Goal: Transaction & Acquisition: Purchase product/service

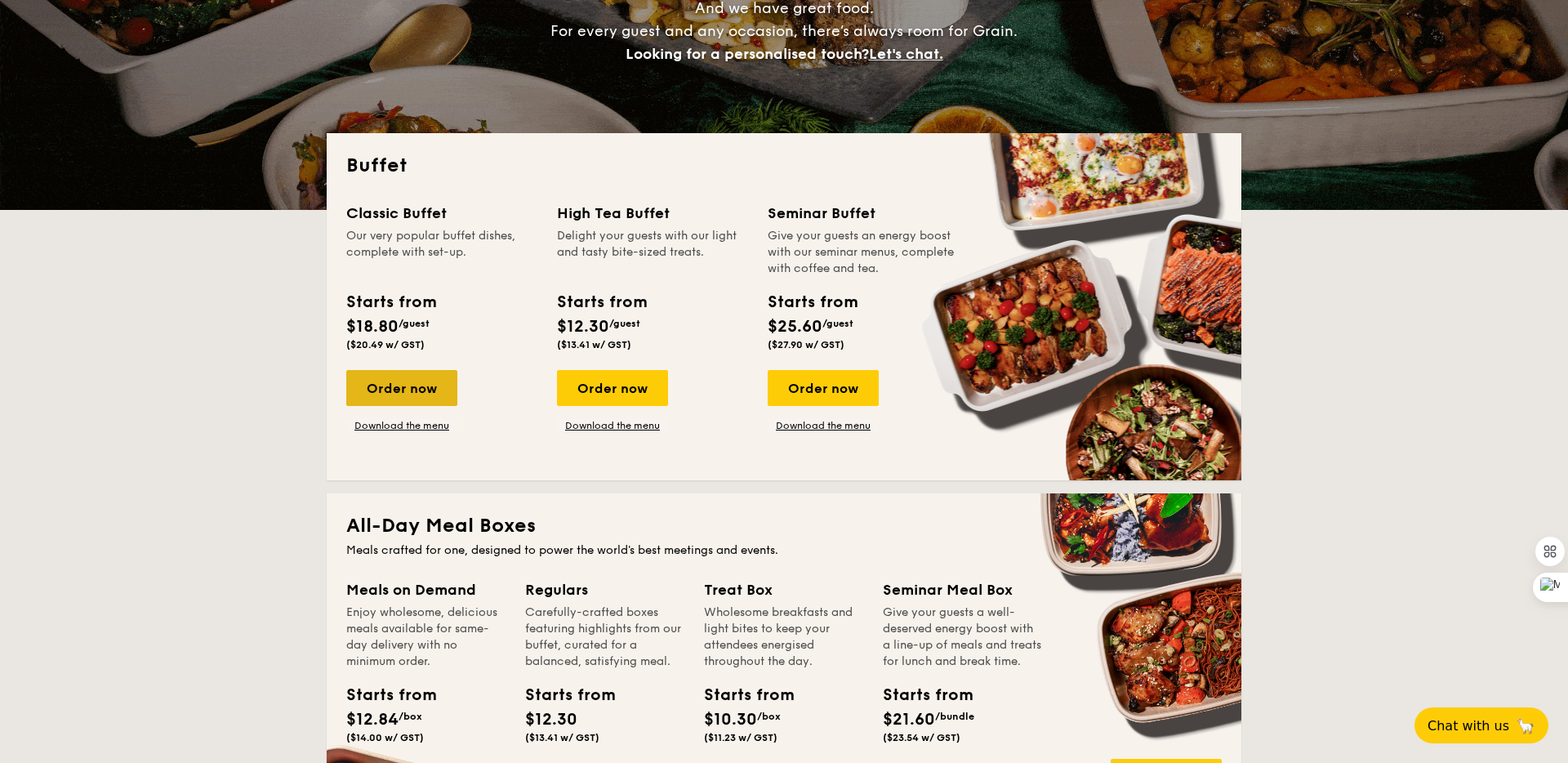
click at [436, 385] on div "Order now" at bounding box center [402, 388] width 111 height 36
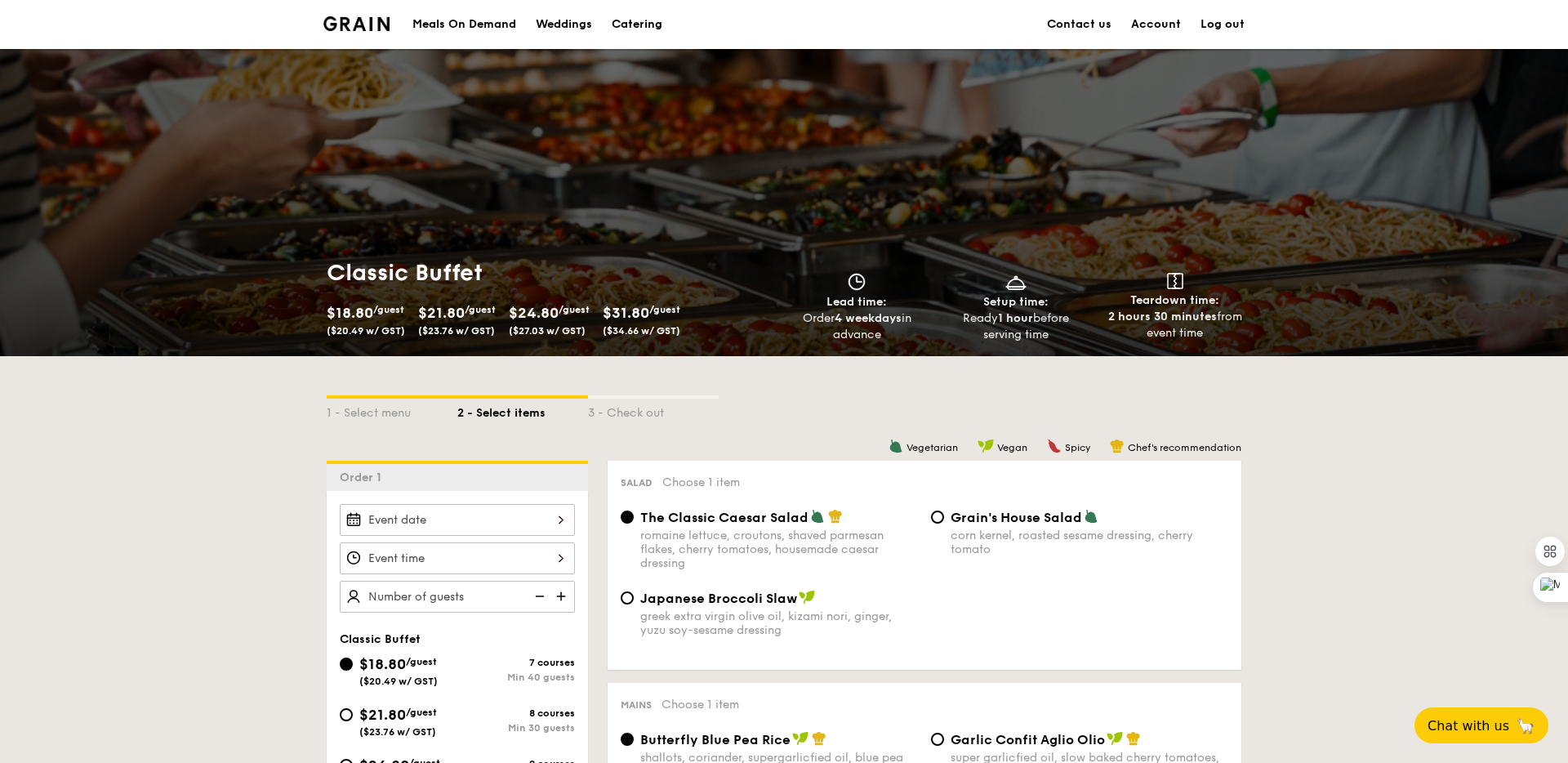
scroll to position [248, 0]
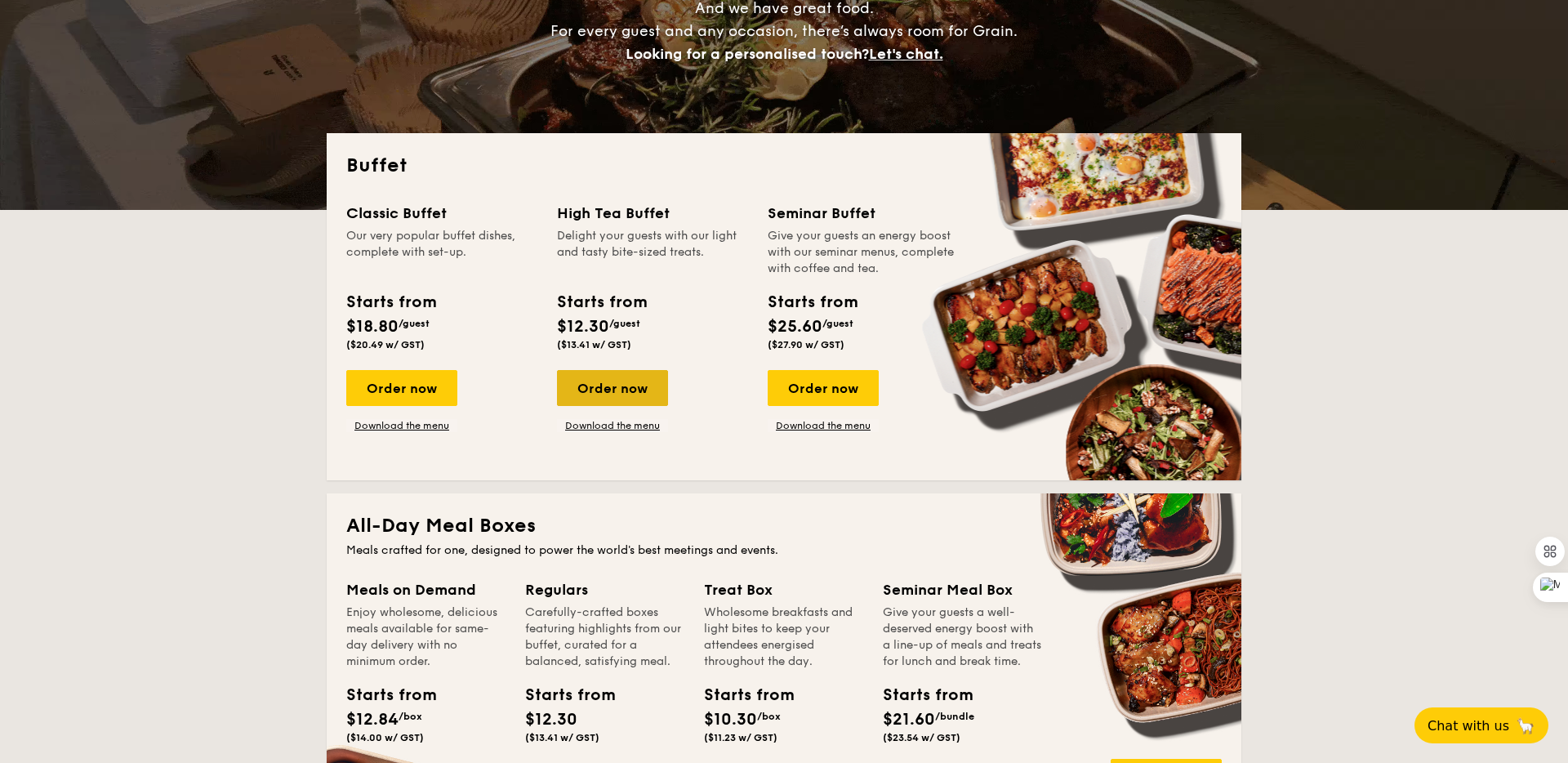
click at [598, 393] on div "Order now" at bounding box center [613, 388] width 111 height 36
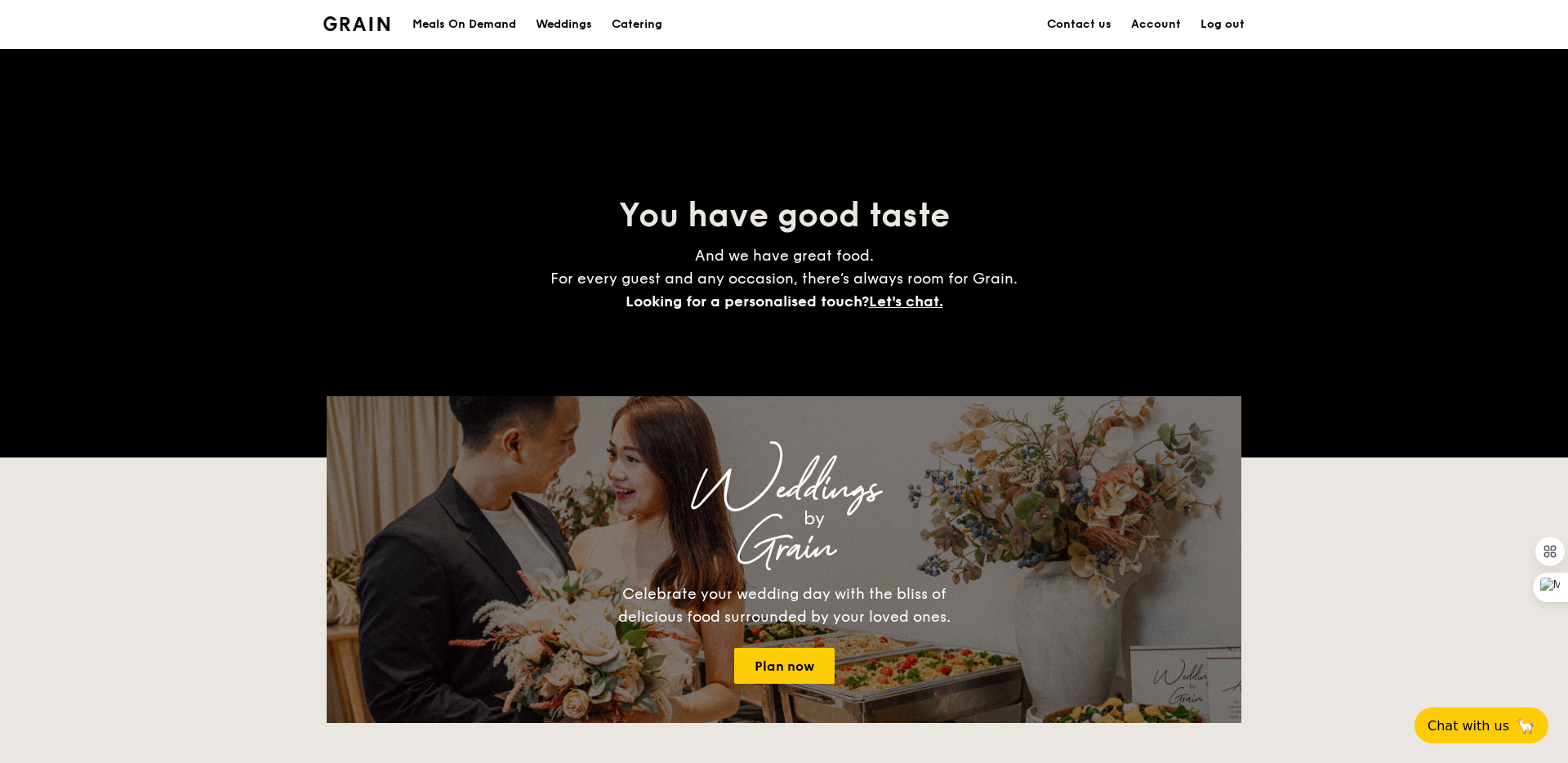
scroll to position [248, 0]
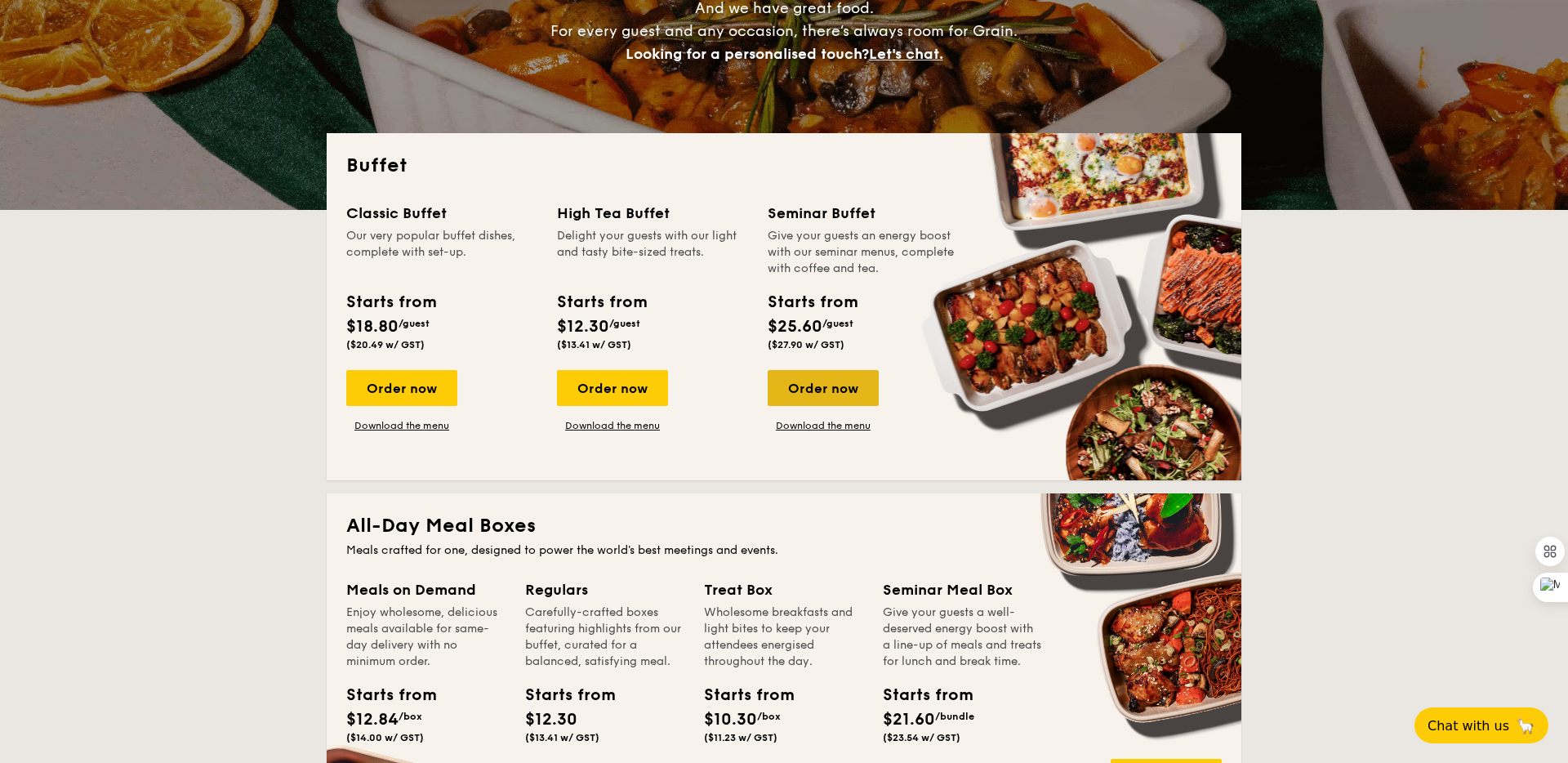
click at [862, 384] on div "Order now" at bounding box center [824, 388] width 111 height 36
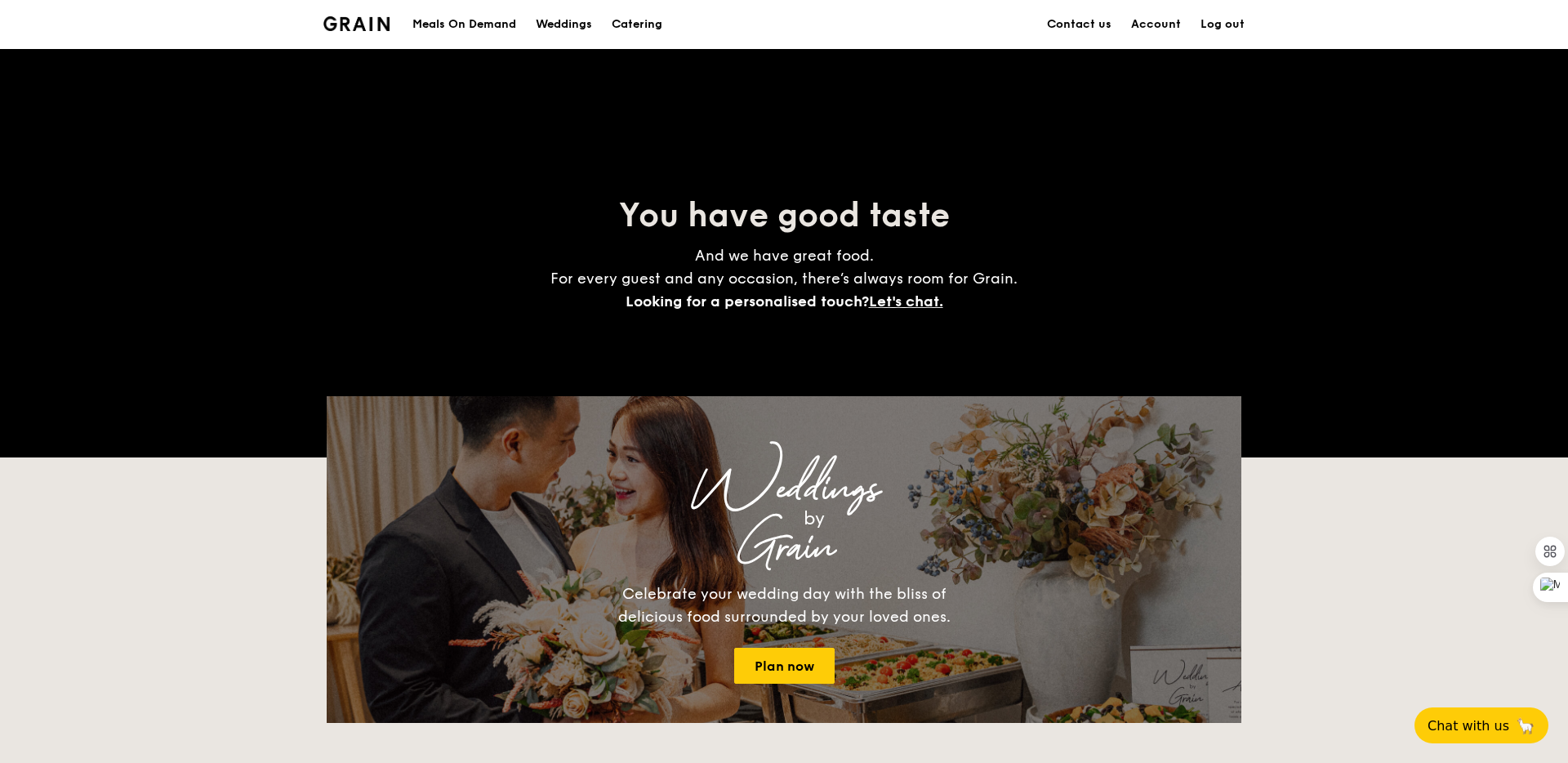
scroll to position [248, 0]
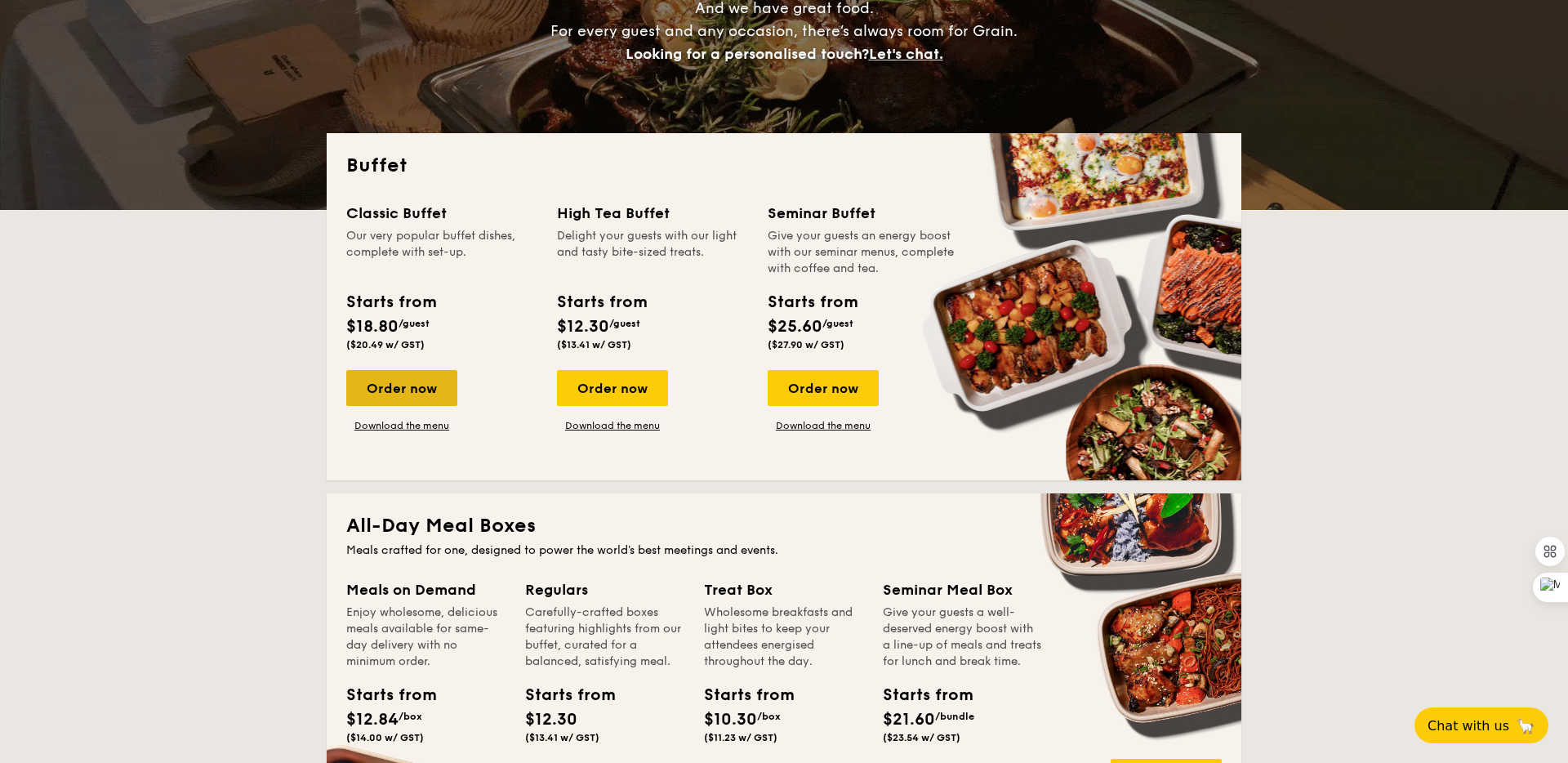
click at [382, 395] on div "Order now" at bounding box center [402, 388] width 111 height 36
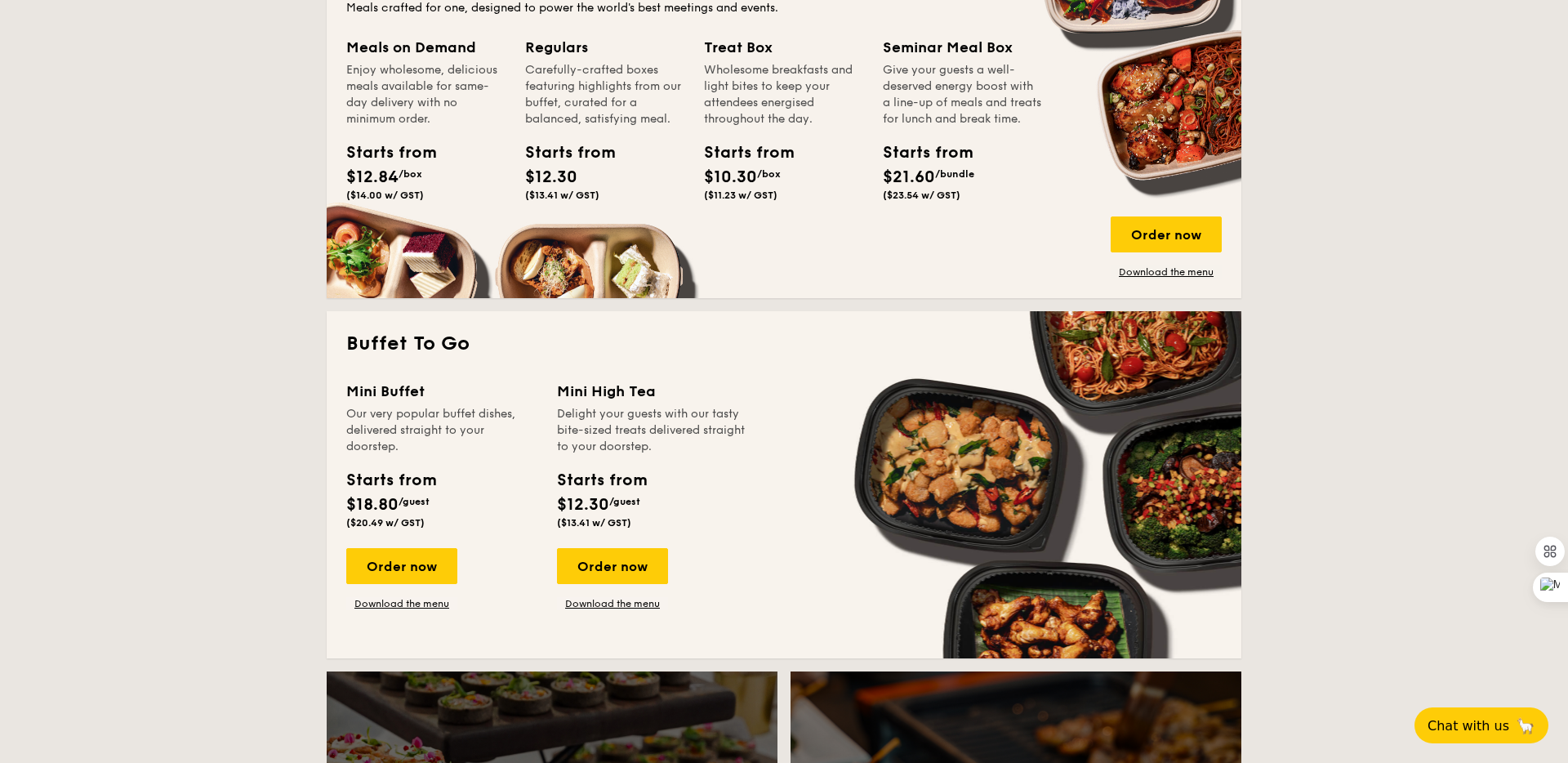
scroll to position [815, 0]
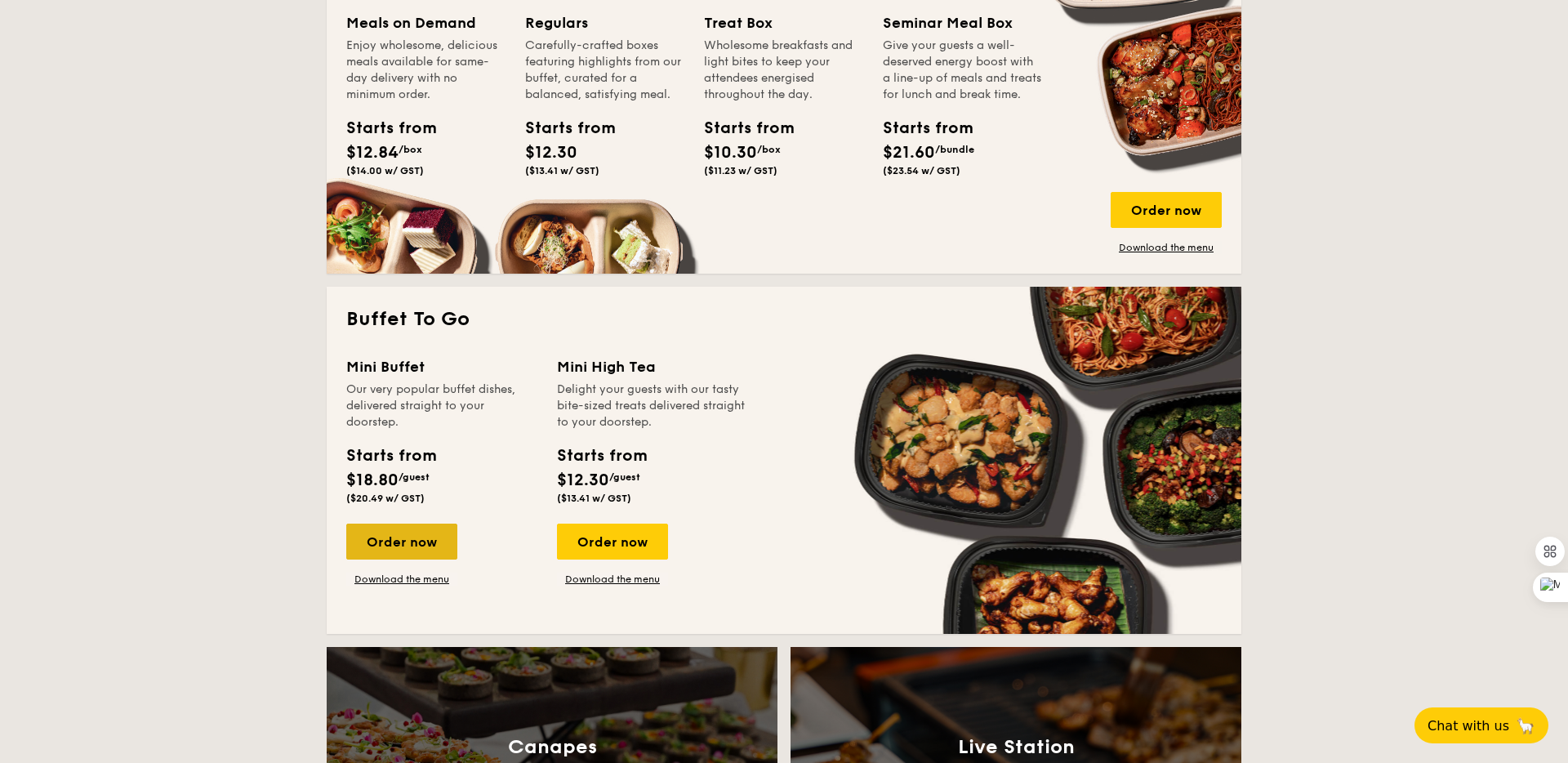
click at [391, 540] on div "Order now" at bounding box center [402, 542] width 111 height 36
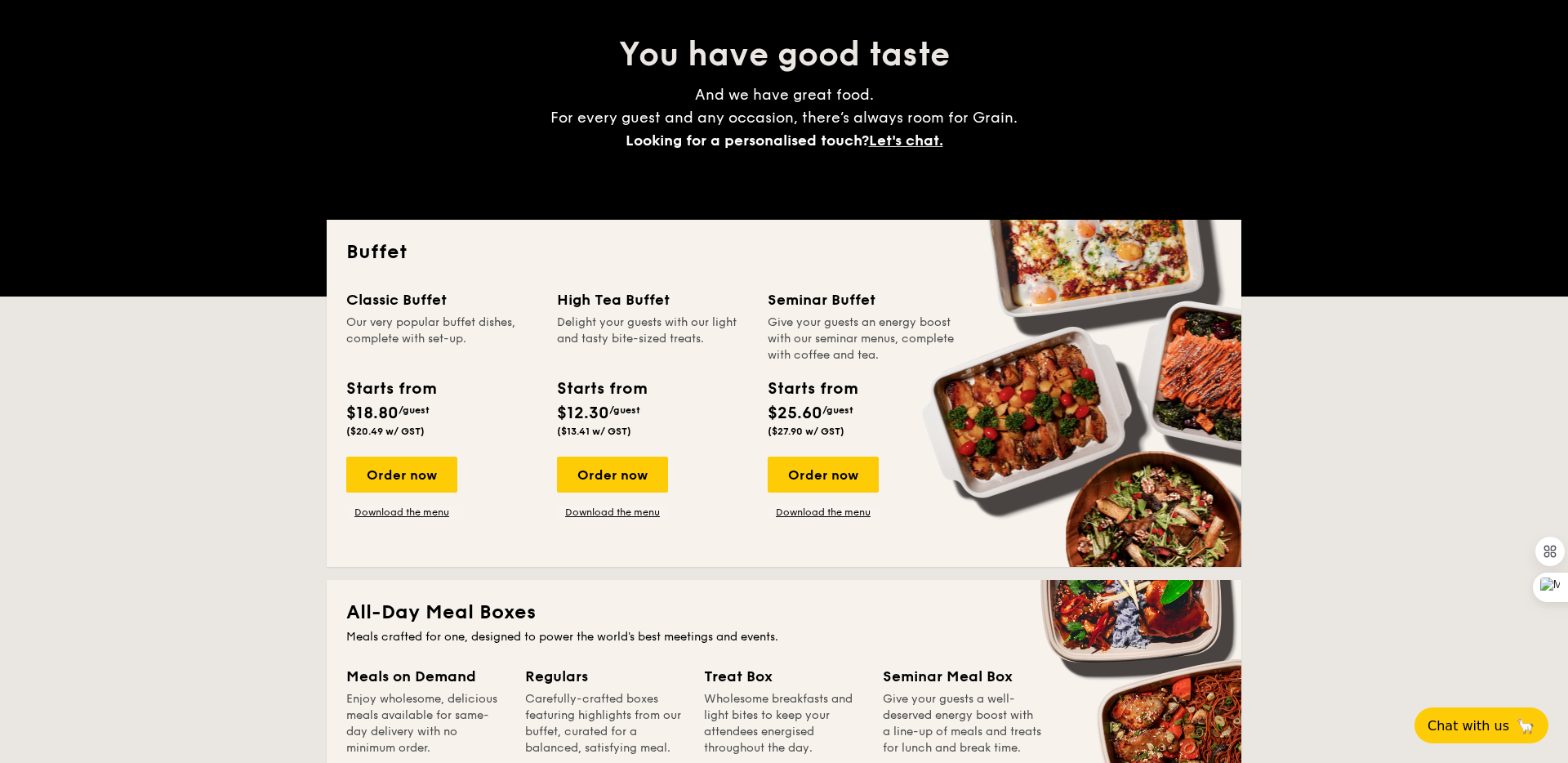
scroll to position [175, 0]
